Goal: Information Seeking & Learning: Find specific fact

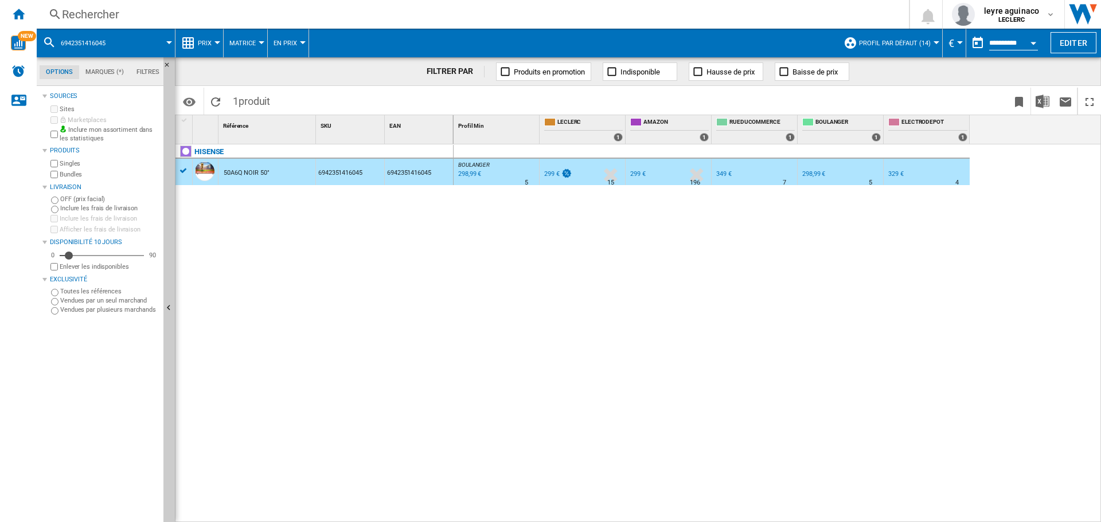
click at [248, 7] on div "Rechercher" at bounding box center [470, 14] width 817 height 16
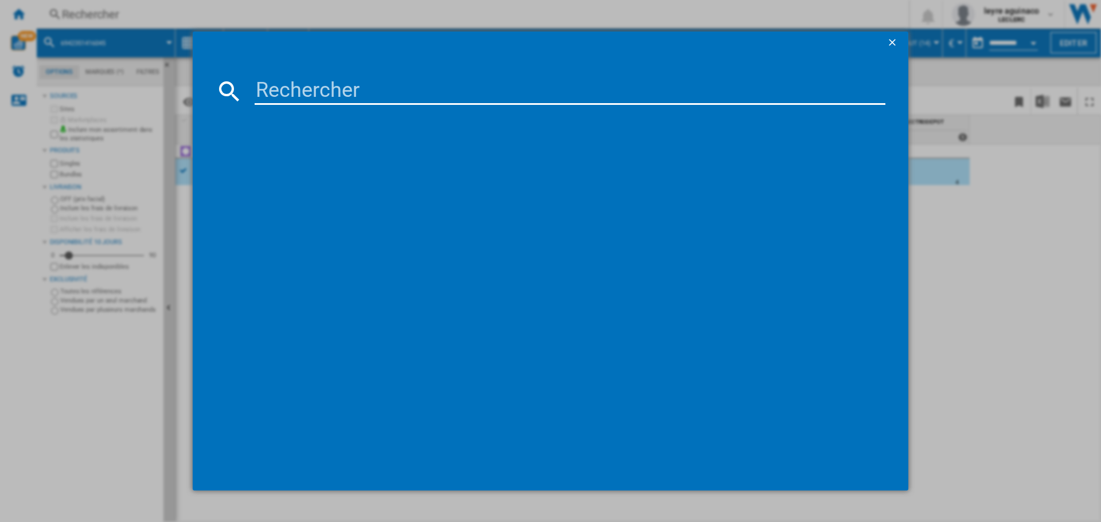
drag, startPoint x: 271, startPoint y: 77, endPoint x: 282, endPoint y: 82, distance: 11.8
click at [276, 80] on input at bounding box center [569, 91] width 630 height 28
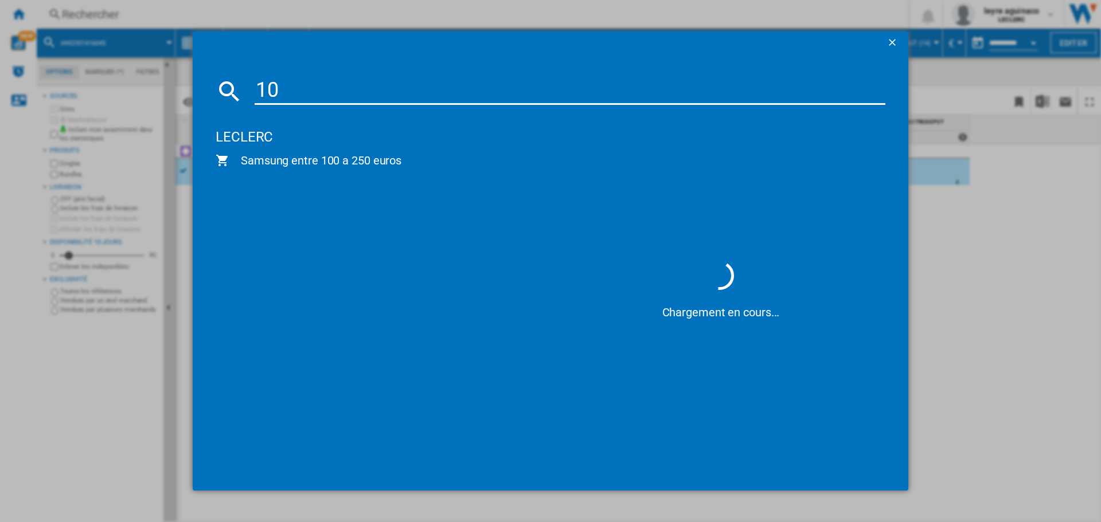
type input "1"
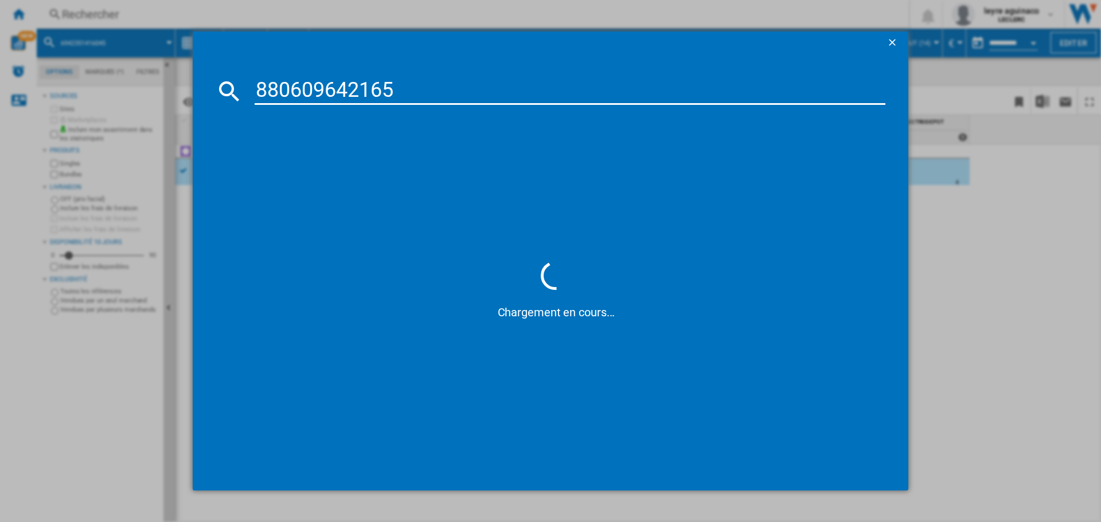
type input "8806096421659"
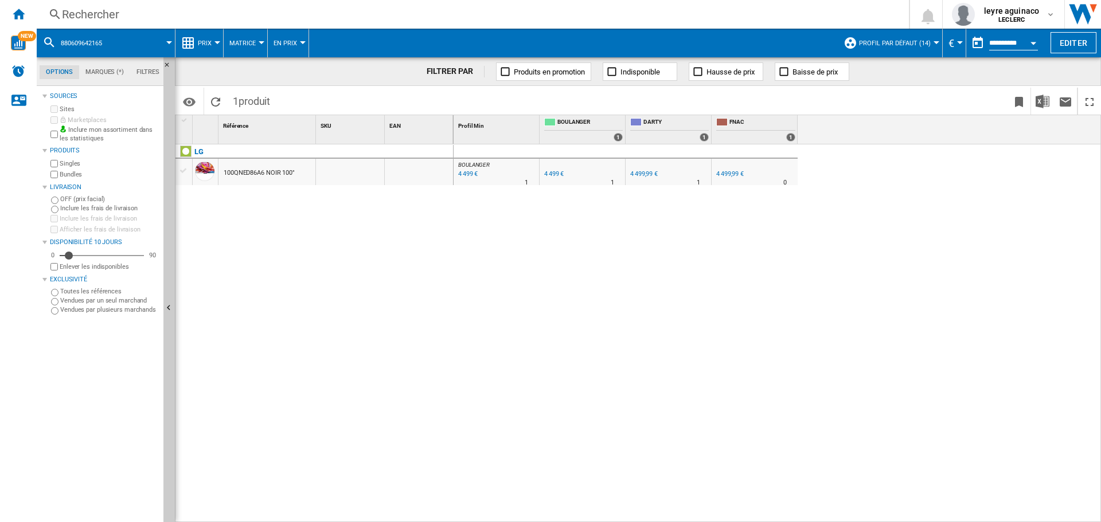
click at [218, 14] on div "Rechercher" at bounding box center [470, 14] width 817 height 16
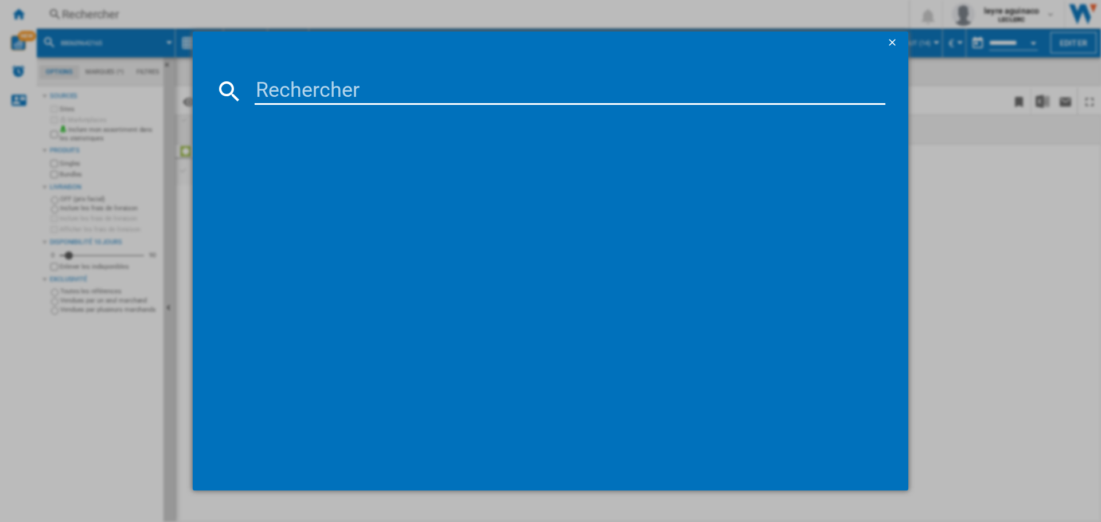
drag, startPoint x: 283, startPoint y: 93, endPoint x: 308, endPoint y: 93, distance: 25.8
click at [286, 93] on input at bounding box center [569, 91] width 630 height 28
type input "3760340884148"
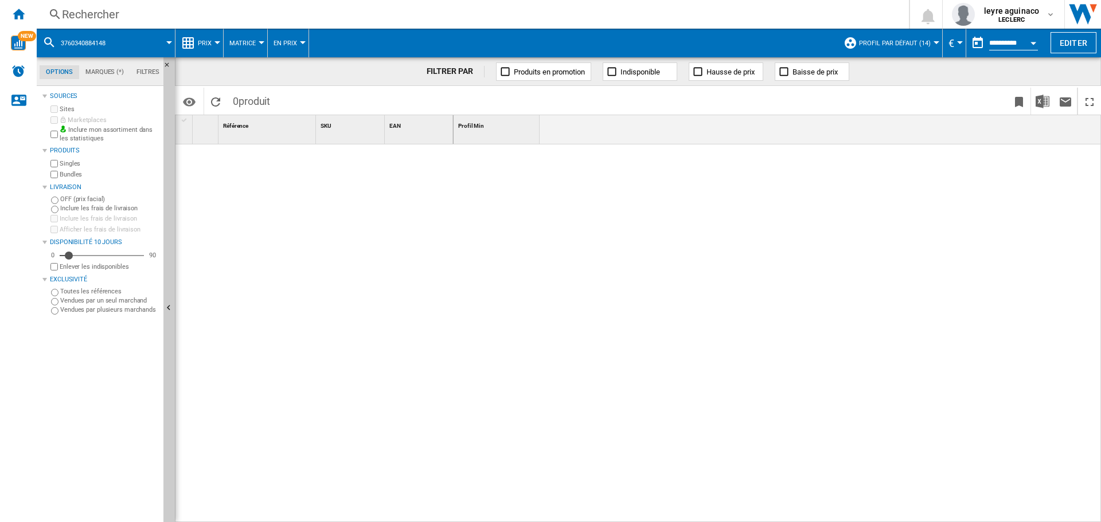
click at [321, 13] on div "Rechercher" at bounding box center [470, 14] width 817 height 16
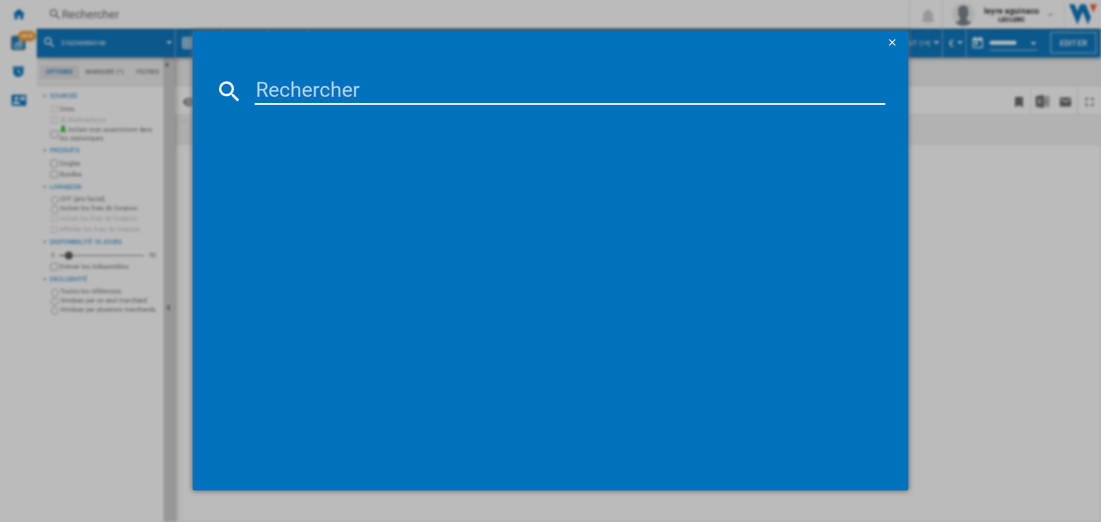
click at [357, 100] on input at bounding box center [569, 91] width 630 height 28
type input "3760340884148"
